Goal: Task Accomplishment & Management: Use online tool/utility

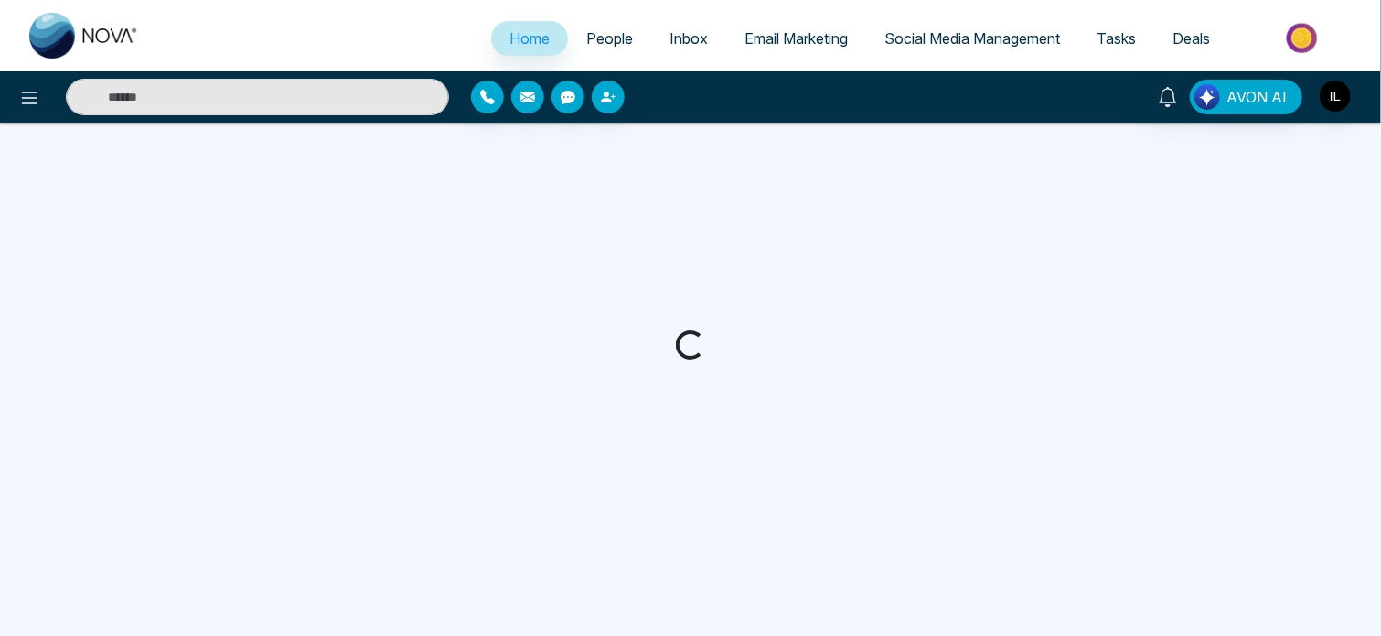
select select "*"
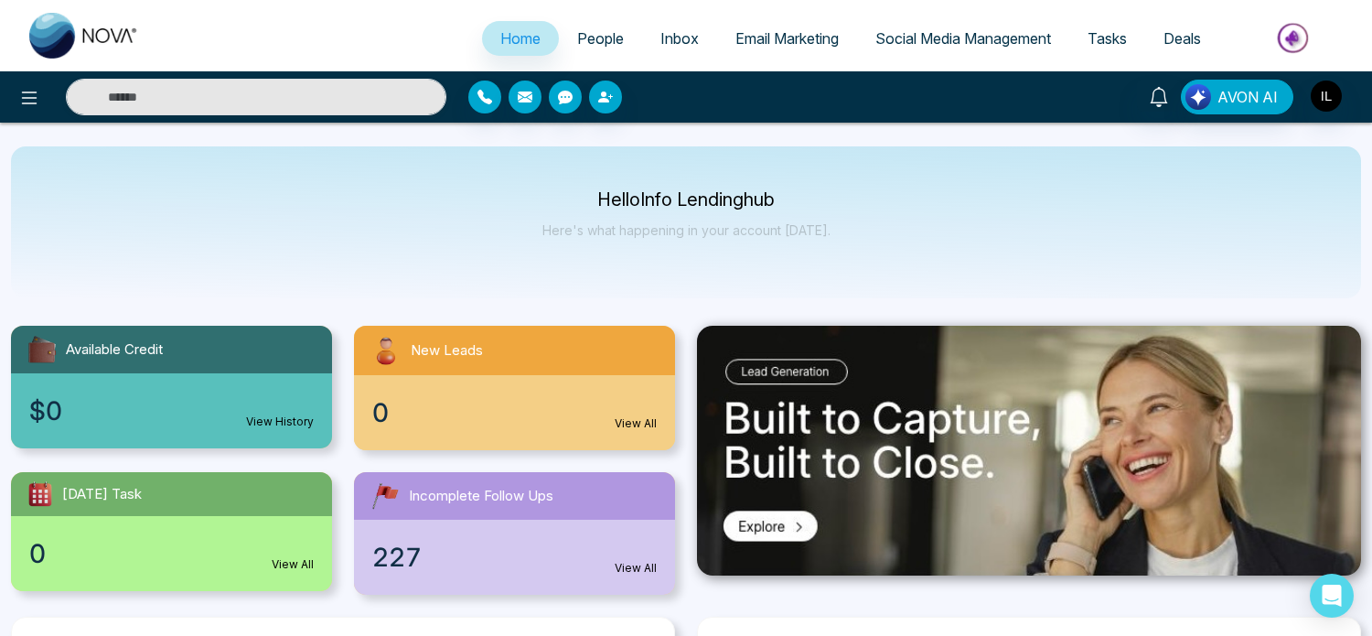
click at [789, 43] on span "Email Marketing" at bounding box center [786, 38] width 103 height 18
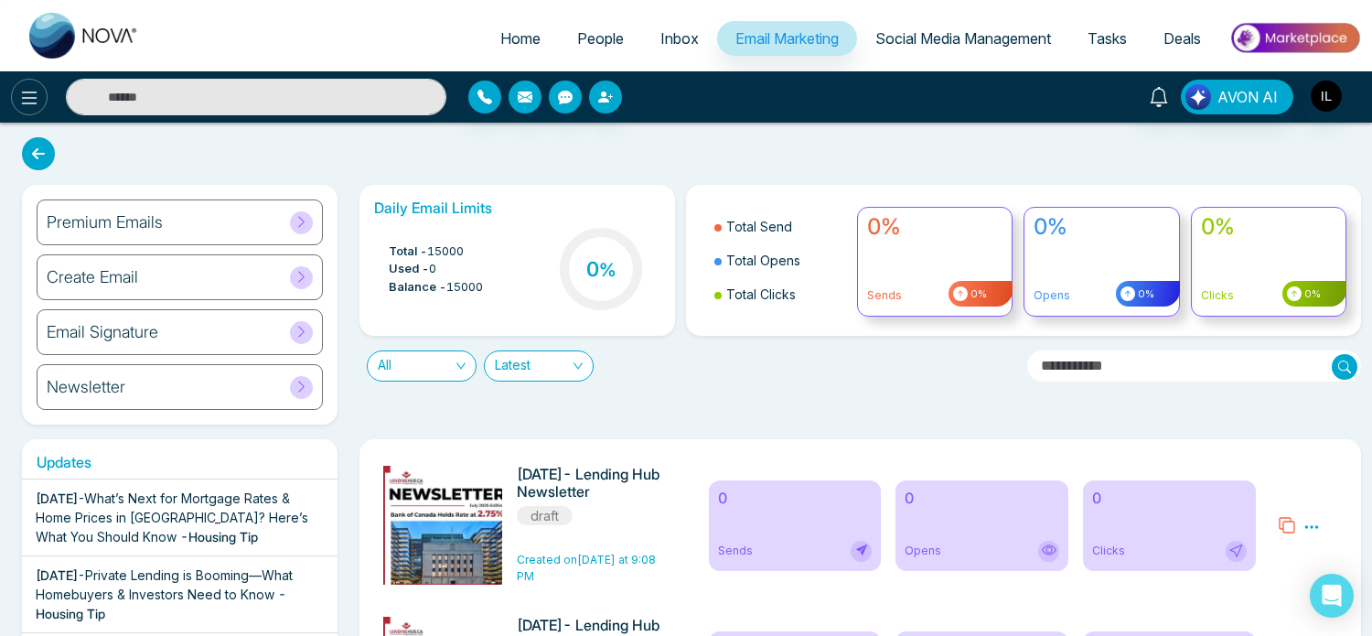
click at [30, 103] on icon at bounding box center [30, 97] width 16 height 13
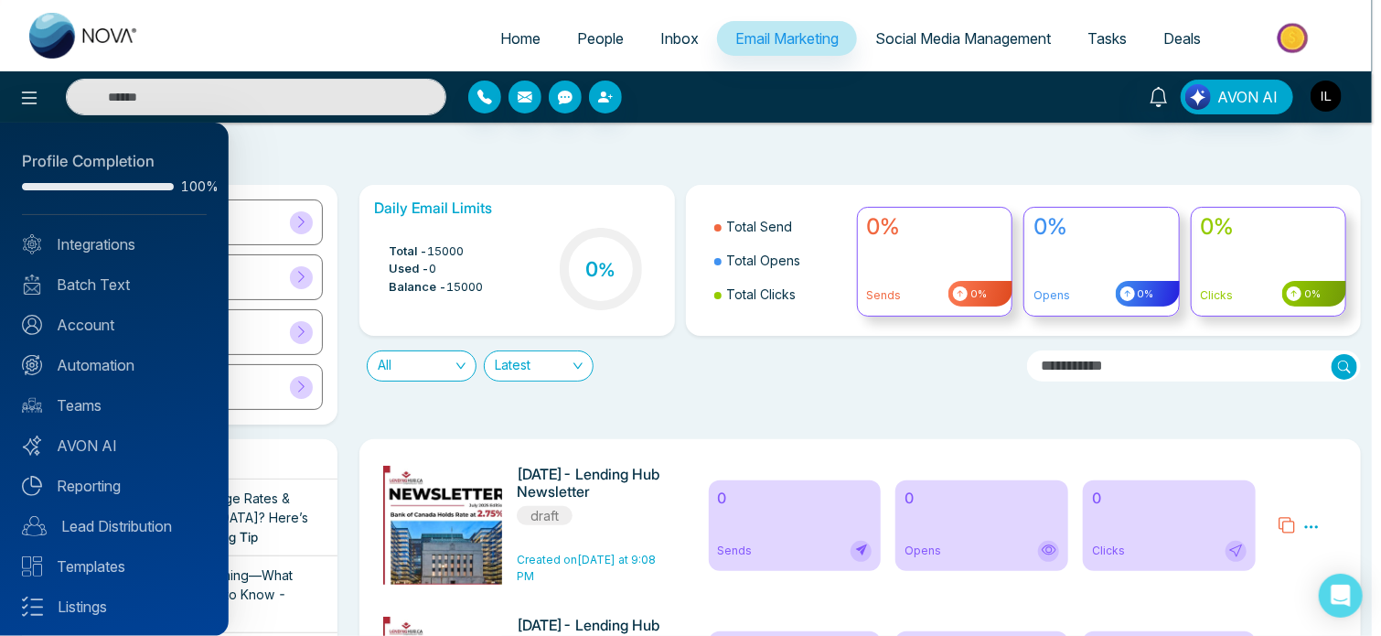
click at [30, 91] on div at bounding box center [690, 318] width 1381 height 636
